Goal: Find specific page/section: Find specific page/section

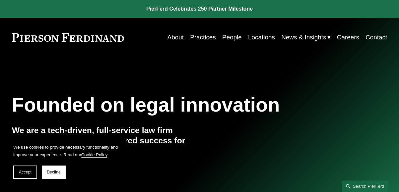
click at [248, 41] on link "Locations" at bounding box center [261, 37] width 27 height 13
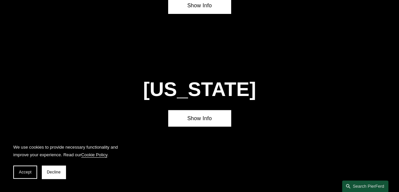
scroll to position [658, 0]
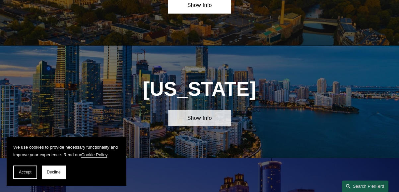
click at [206, 126] on link "Show Info" at bounding box center [199, 118] width 62 height 16
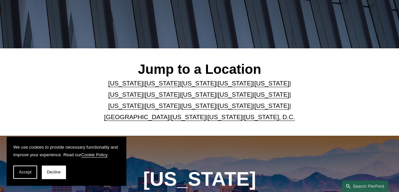
scroll to position [0, 0]
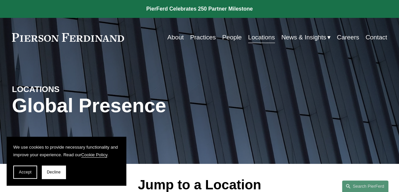
click at [228, 37] on link "People" at bounding box center [232, 37] width 20 height 13
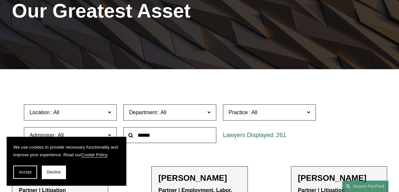
scroll to position [95, 0]
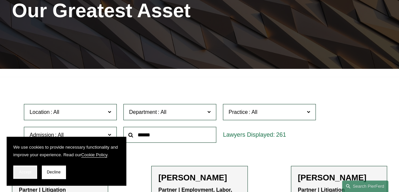
click at [23, 173] on span "Accept" at bounding box center [25, 172] width 13 height 5
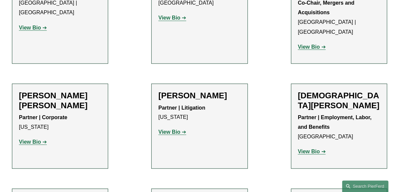
scroll to position [1766, 0]
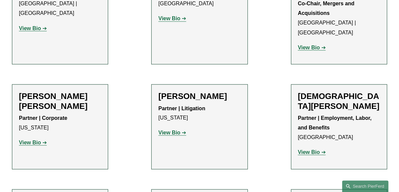
click at [171, 130] on strong "View Bio" at bounding box center [169, 133] width 22 height 6
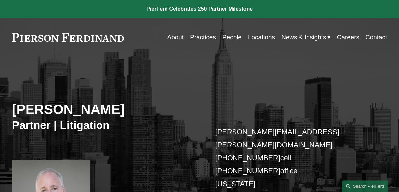
click at [261, 39] on link "Locations" at bounding box center [261, 37] width 27 height 13
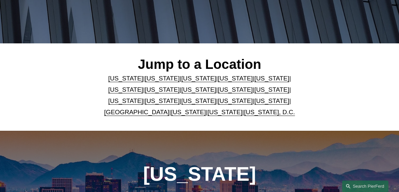
scroll to position [121, 0]
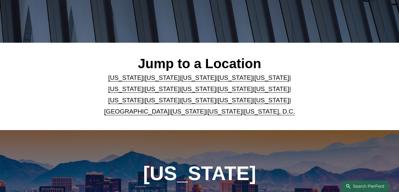
click at [143, 86] on link "[US_STATE]" at bounding box center [125, 89] width 35 height 7
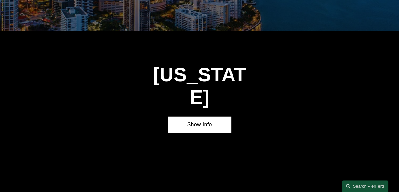
scroll to position [825, 0]
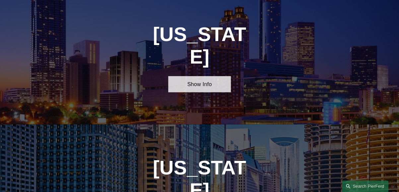
click at [206, 76] on link "Show Info" at bounding box center [199, 84] width 62 height 16
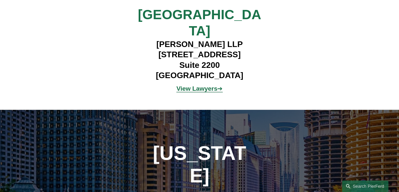
scroll to position [957, 0]
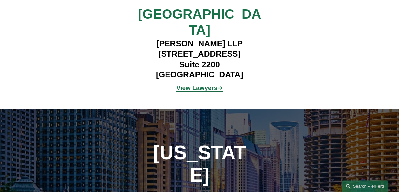
click at [188, 83] on p "View Lawyers ➔" at bounding box center [199, 88] width 156 height 11
click at [187, 85] on strong "View Lawyers" at bounding box center [196, 88] width 41 height 7
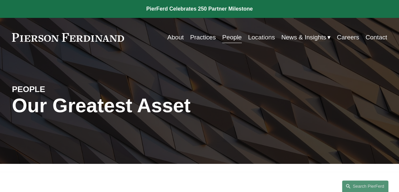
click at [252, 39] on link "Locations" at bounding box center [261, 37] width 27 height 13
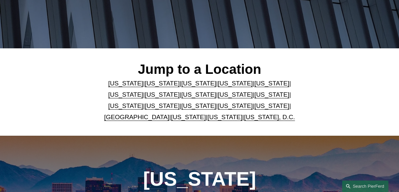
scroll to position [116, 0]
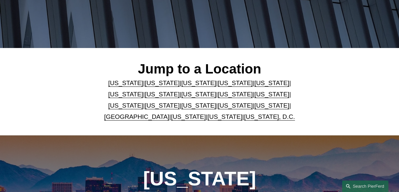
click at [181, 98] on link "[US_STATE]" at bounding box center [198, 94] width 35 height 7
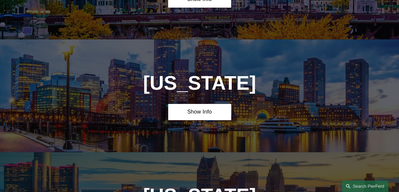
scroll to position [1054, 0]
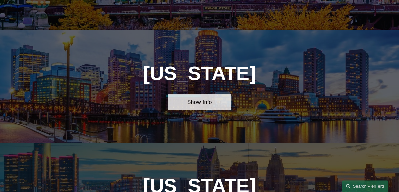
click at [189, 95] on link "Show Info" at bounding box center [199, 103] width 62 height 16
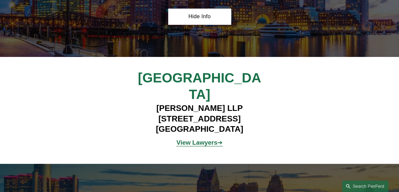
scroll to position [1142, 0]
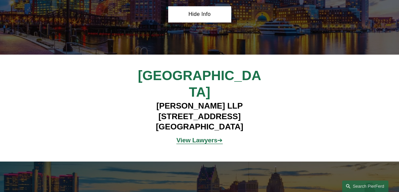
drag, startPoint x: 152, startPoint y: 147, endPoint x: 282, endPoint y: 94, distance: 140.2
click at [282, 94] on div "Boston Pierson Ferdinand LLP 101 Federal Street, Suite 1900 Boston, MA 02110 Vi…" at bounding box center [199, 108] width 399 height 81
click at [191, 135] on p "View Lawyers ➔" at bounding box center [199, 140] width 125 height 11
click at [192, 137] on strong "View Lawyers" at bounding box center [196, 140] width 41 height 7
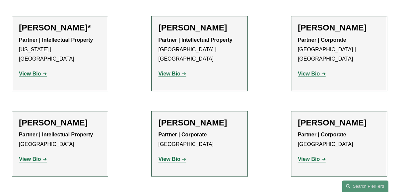
scroll to position [243, 0]
